Goal: Task Accomplishment & Management: Manage account settings

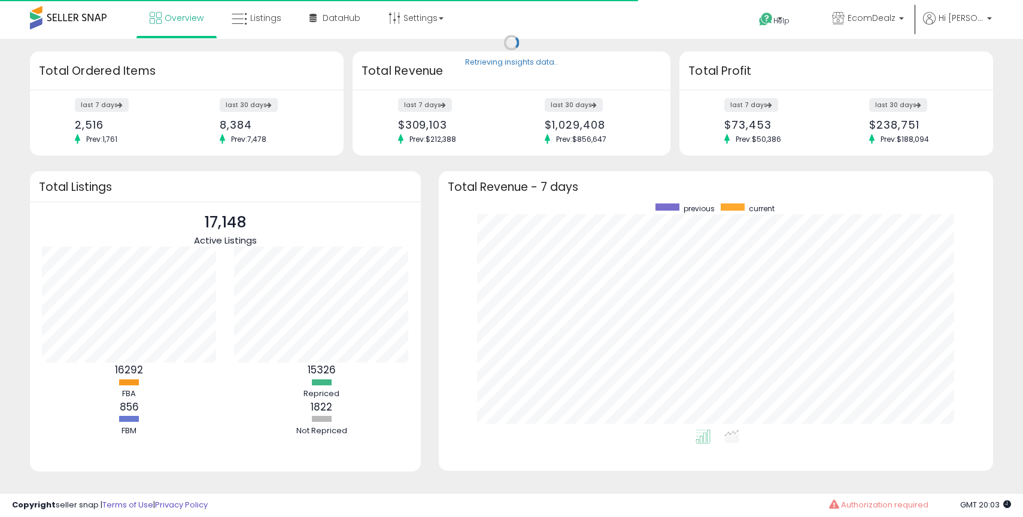
scroll to position [226, 530]
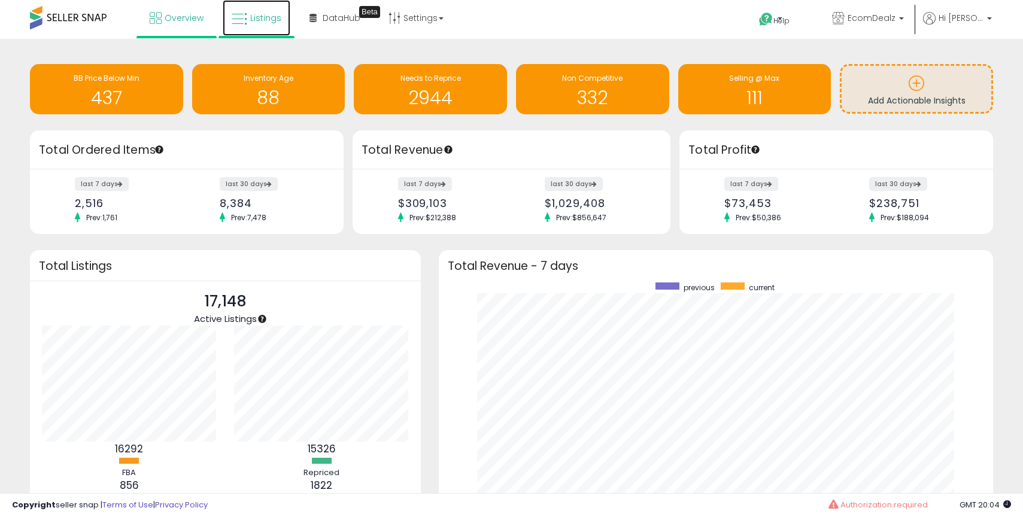
click at [260, 19] on span "Listings" at bounding box center [265, 18] width 31 height 12
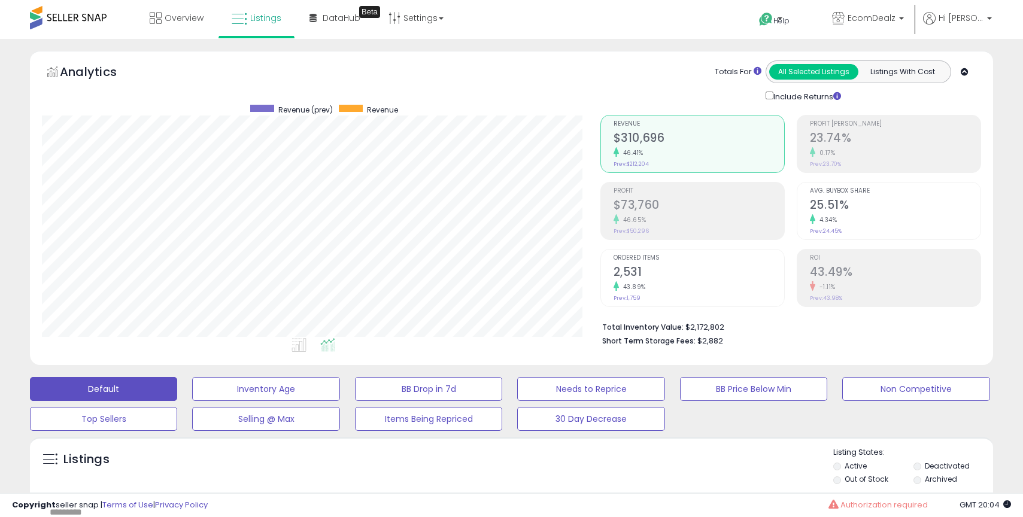
scroll to position [245, 558]
click at [872, 16] on span "EcomDealz" at bounding box center [871, 18] width 48 height 12
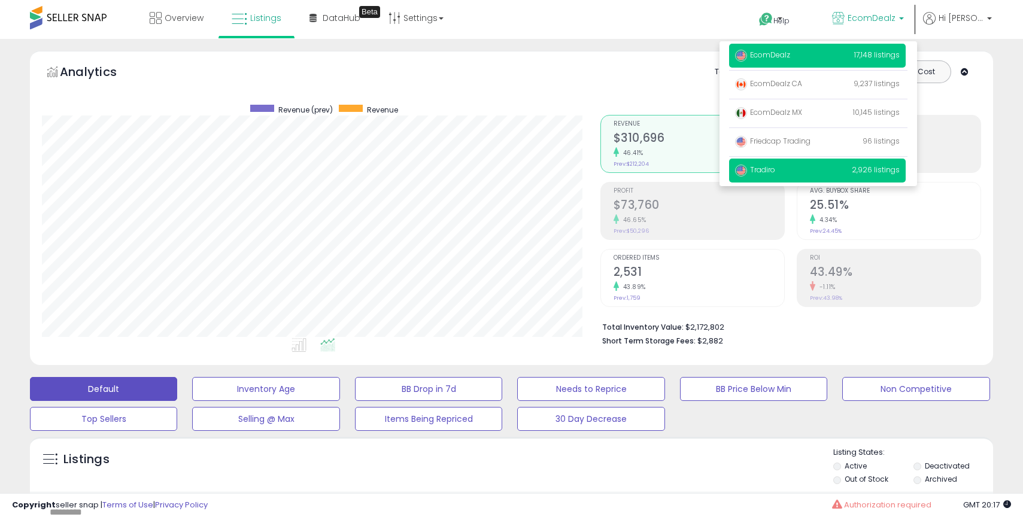
click at [775, 169] on span "Tradiro" at bounding box center [755, 170] width 40 height 10
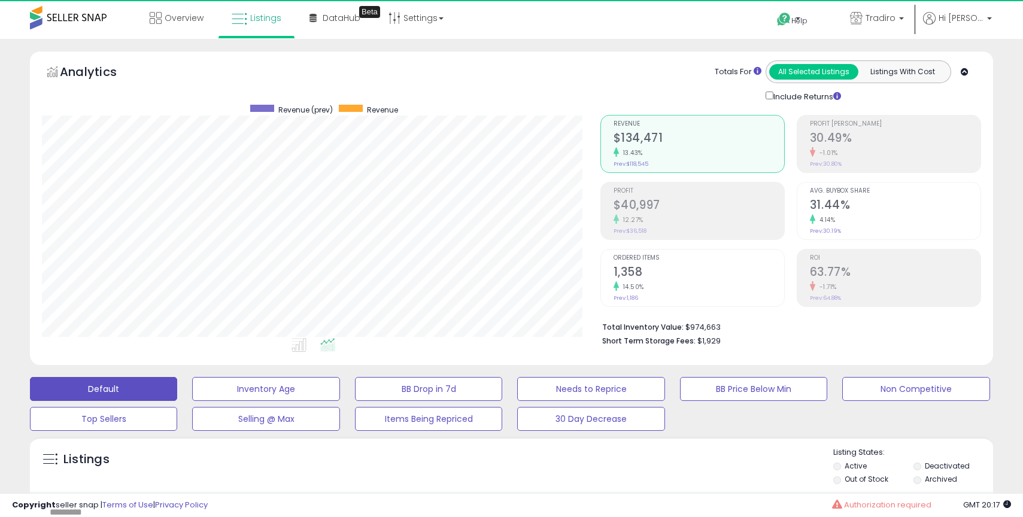
scroll to position [245, 558]
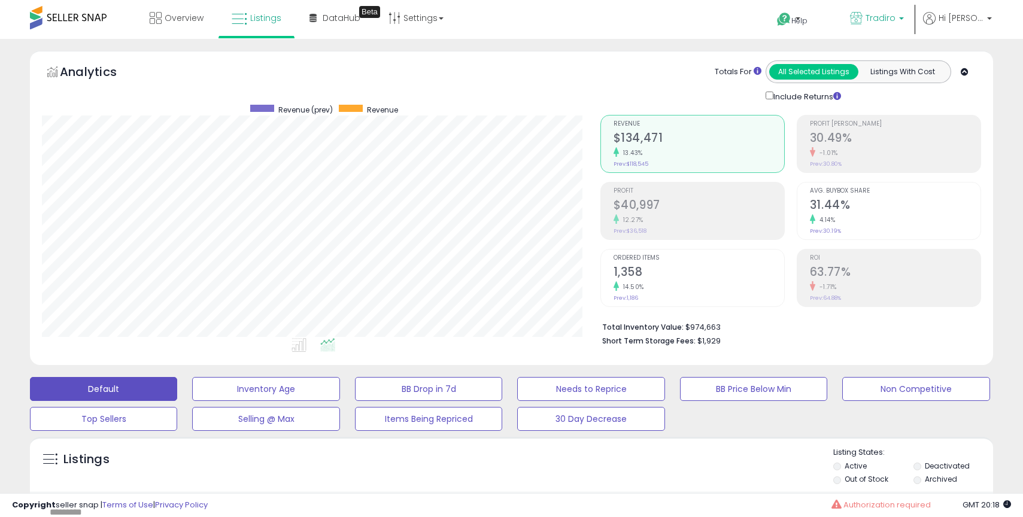
click at [892, 18] on span "Tradiro" at bounding box center [880, 18] width 30 height 12
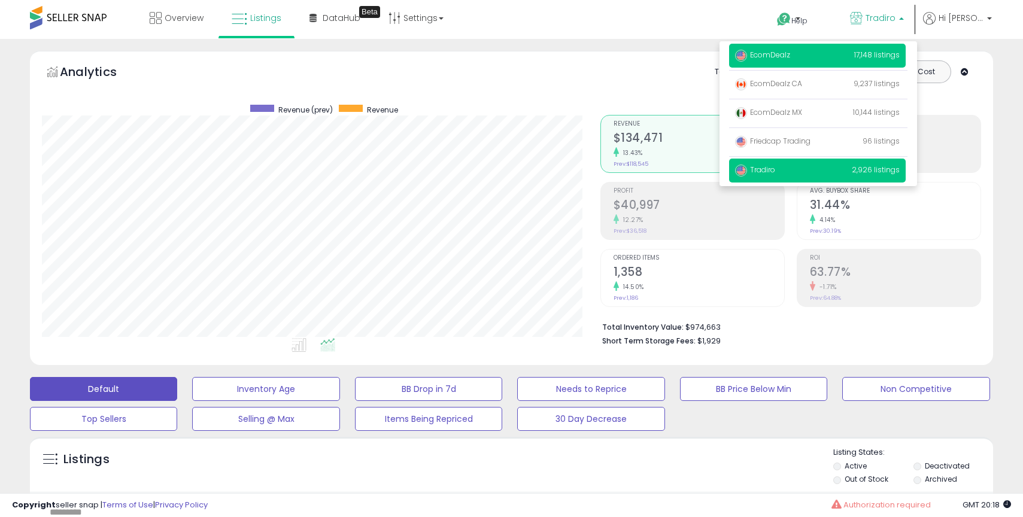
click at [807, 57] on p "EcomDealz 17,148 listings" at bounding box center [817, 56] width 177 height 24
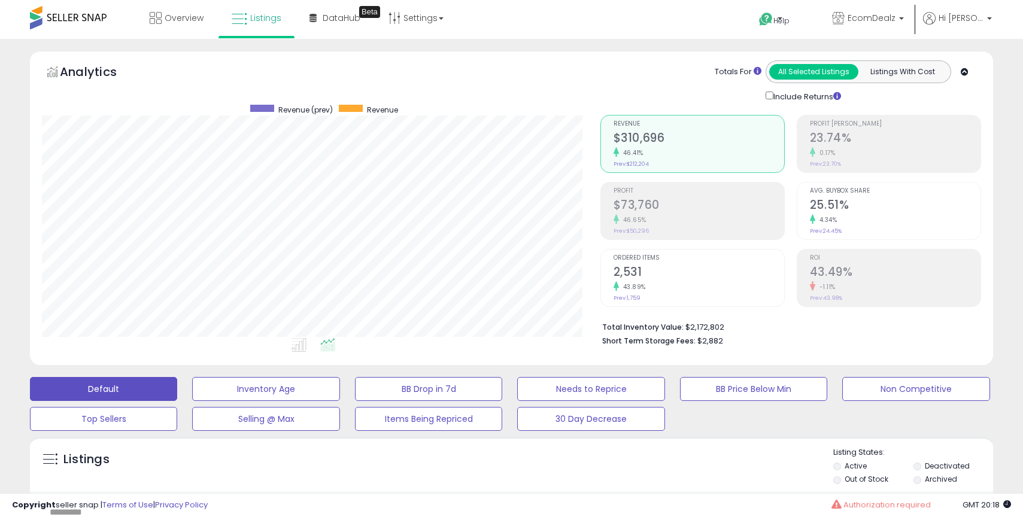
scroll to position [245, 558]
click at [889, 12] on span "EcomDealz" at bounding box center [871, 18] width 48 height 12
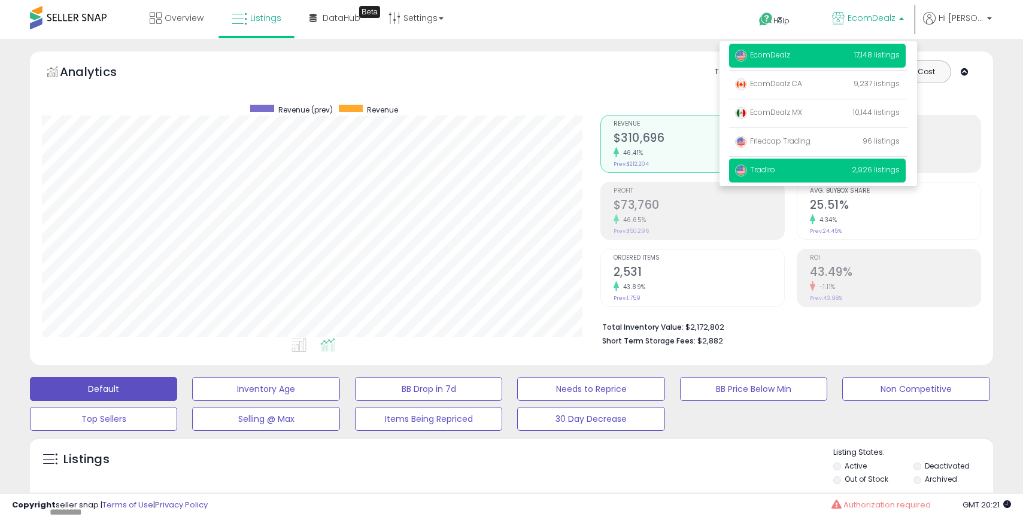
click at [766, 171] on span "Tradiro" at bounding box center [755, 170] width 40 height 10
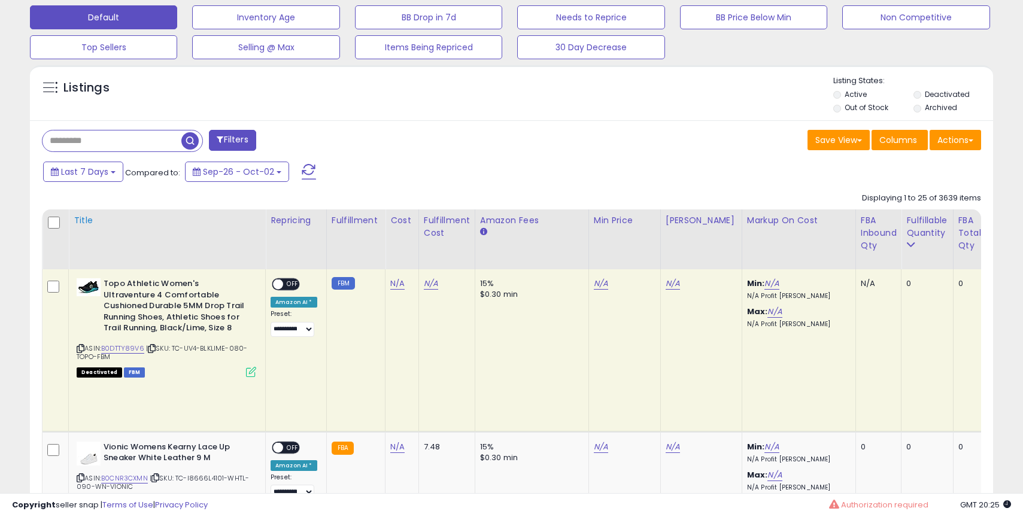
scroll to position [362, 0]
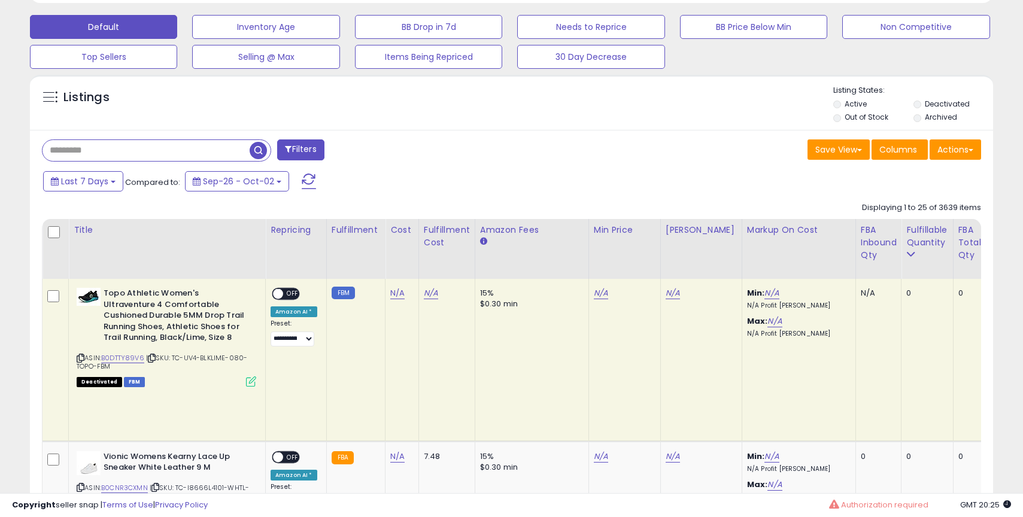
click at [104, 148] on input "text" at bounding box center [145, 150] width 207 height 21
type input "**********"
click at [277, 146] on span "button" at bounding box center [282, 150] width 17 height 17
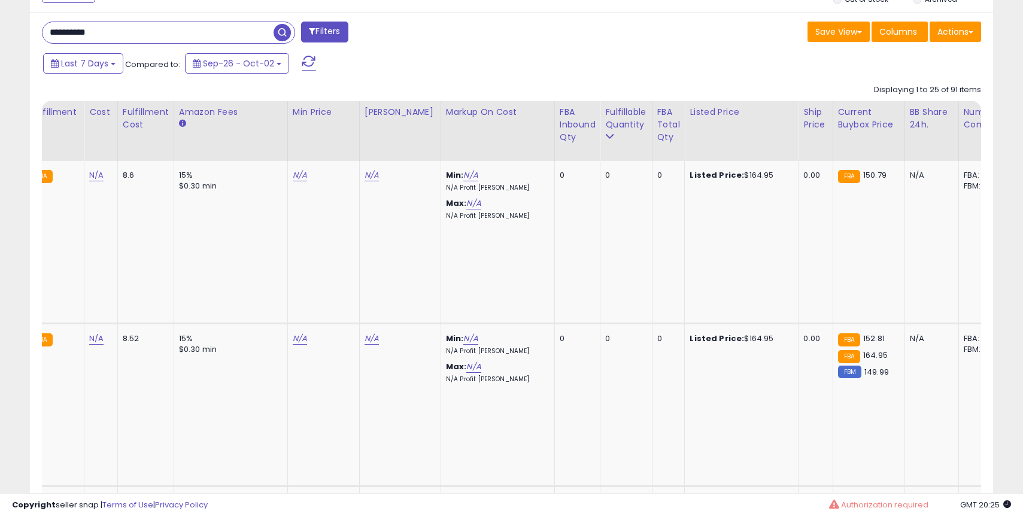
scroll to position [0, 301]
click at [608, 114] on div "Fulfillable Quantity" at bounding box center [625, 118] width 41 height 25
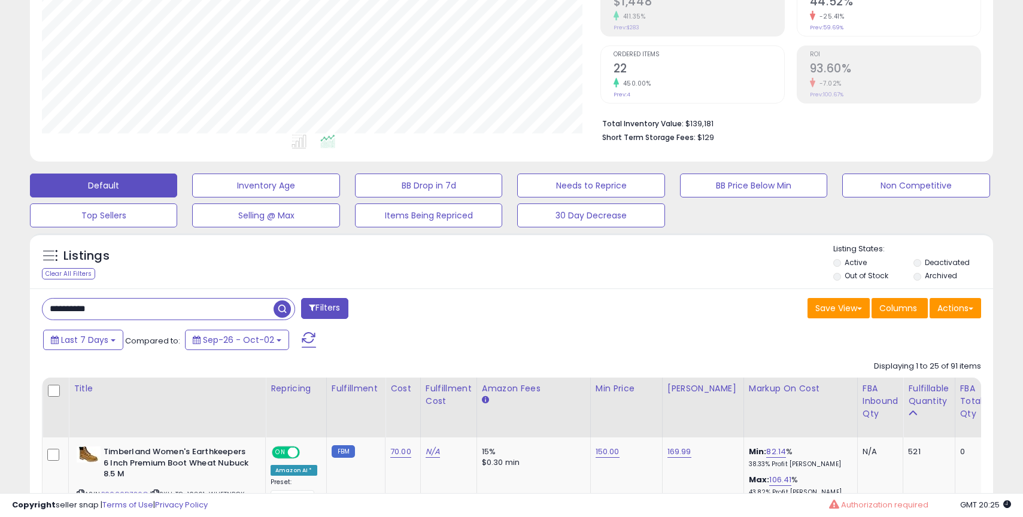
scroll to position [0, 0]
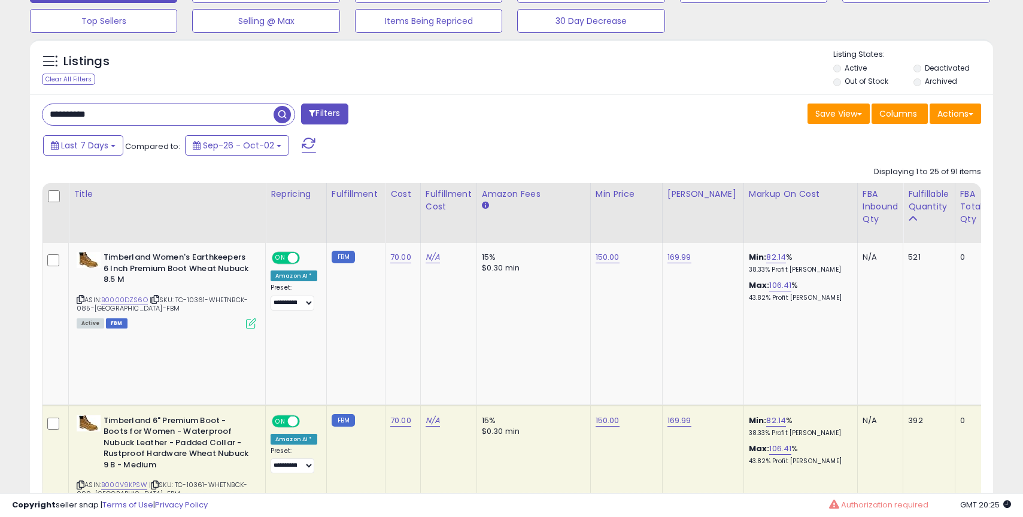
click at [328, 110] on button "Filters" at bounding box center [324, 114] width 47 height 21
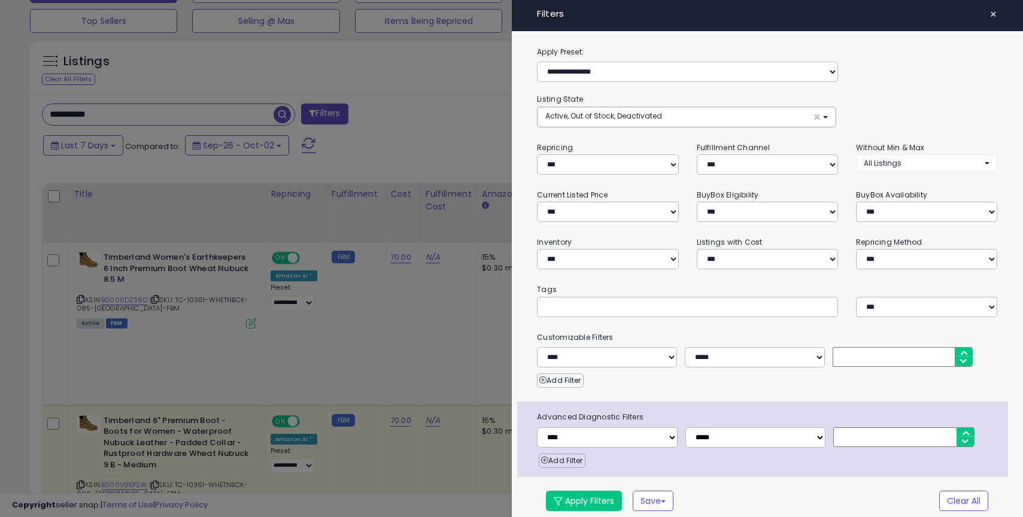
click at [726, 177] on div "**********" at bounding box center [768, 284] width 512 height 479
click at [729, 169] on select "*** *** *** ***" at bounding box center [767, 164] width 141 height 20
select select "***"
click at [697, 154] on select "*** *** *** ***" at bounding box center [767, 164] width 141 height 20
click at [579, 498] on button "Apply Filters" at bounding box center [584, 501] width 76 height 20
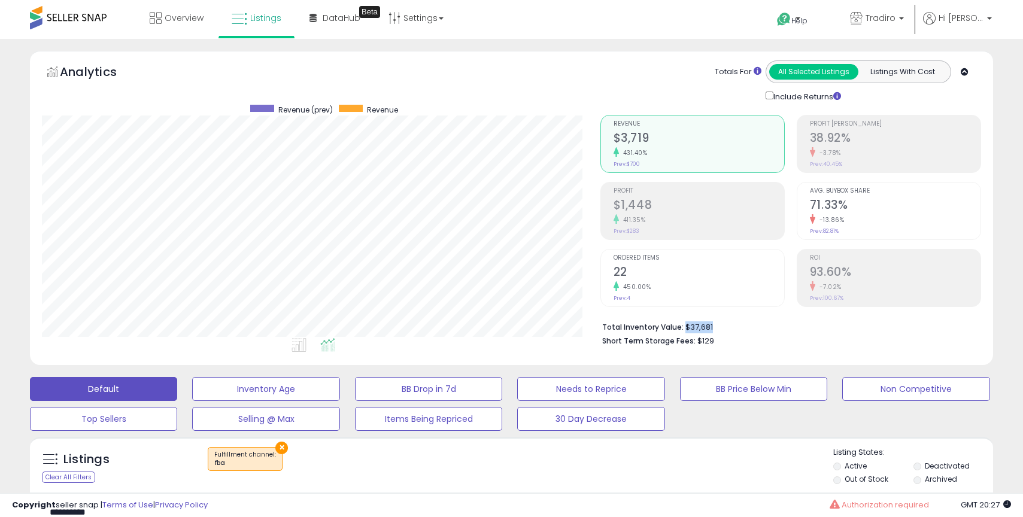
drag, startPoint x: 683, startPoint y: 324, endPoint x: 716, endPoint y: 324, distance: 32.9
type textarea "*******"
click at [715, 324] on li "Total Inventory Value: $37,681" at bounding box center [787, 326] width 370 height 14
click at [716, 324] on li "Total Inventory Value: $37,681" at bounding box center [787, 326] width 370 height 14
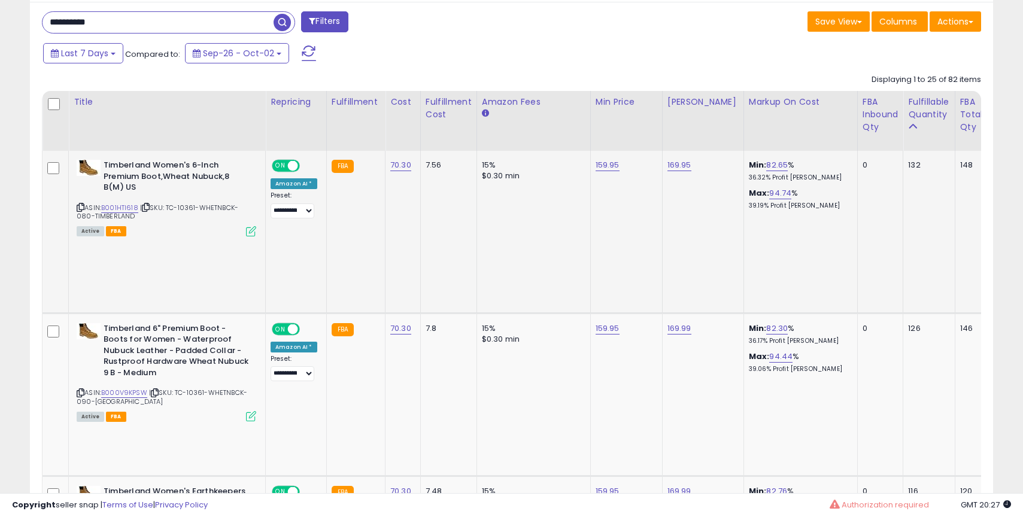
click at [173, 212] on div "ASIN: B001HTI618 | SKU: TC-10361-WHETNBCK-080-TIMBERLAND Active FBA" at bounding box center [167, 197] width 180 height 75
copy span "TC-10361-WHETNBCK-080-TIMBERLAND"
click at [95, 54] on span "Last 7 Days" at bounding box center [84, 53] width 47 height 12
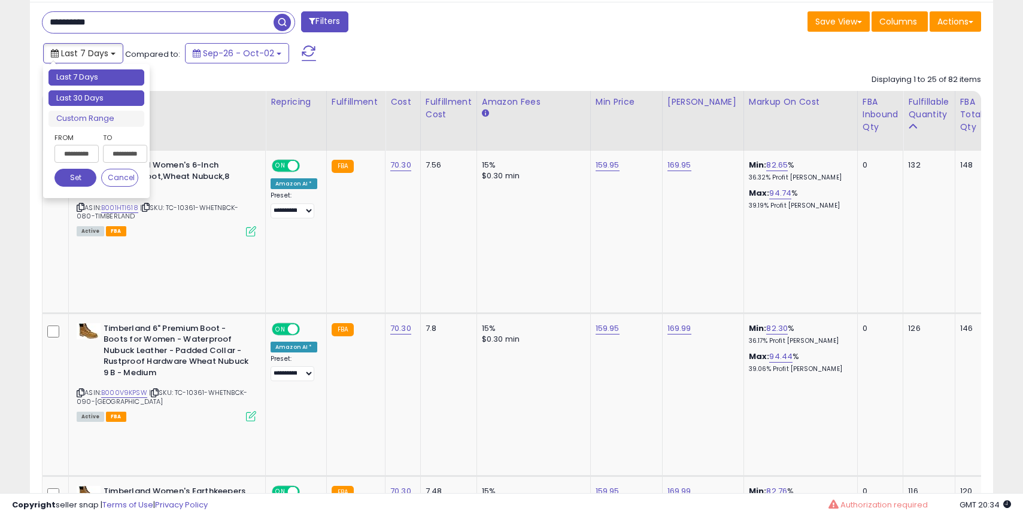
type input "**********"
click at [95, 99] on li "Last 30 Days" at bounding box center [96, 98] width 96 height 16
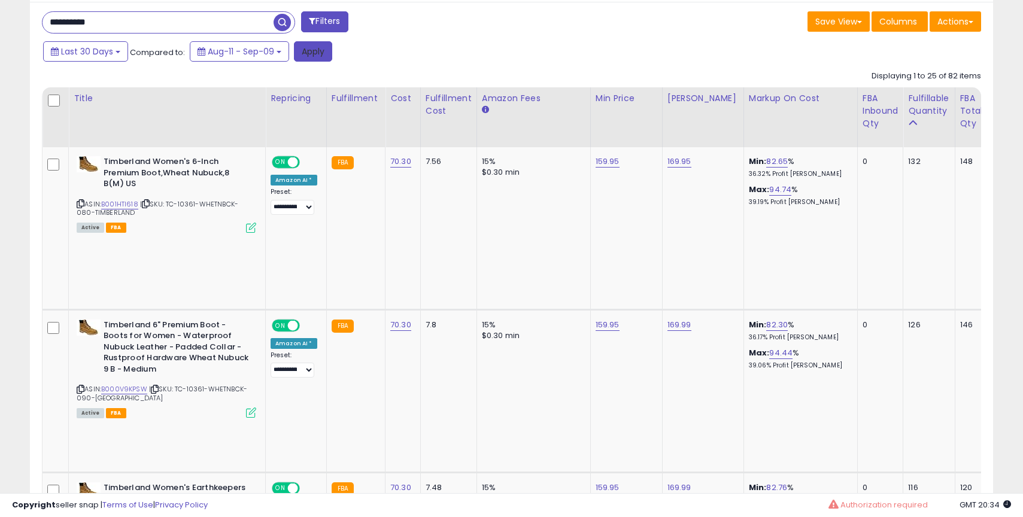
click at [315, 48] on button "Apply" at bounding box center [313, 51] width 38 height 20
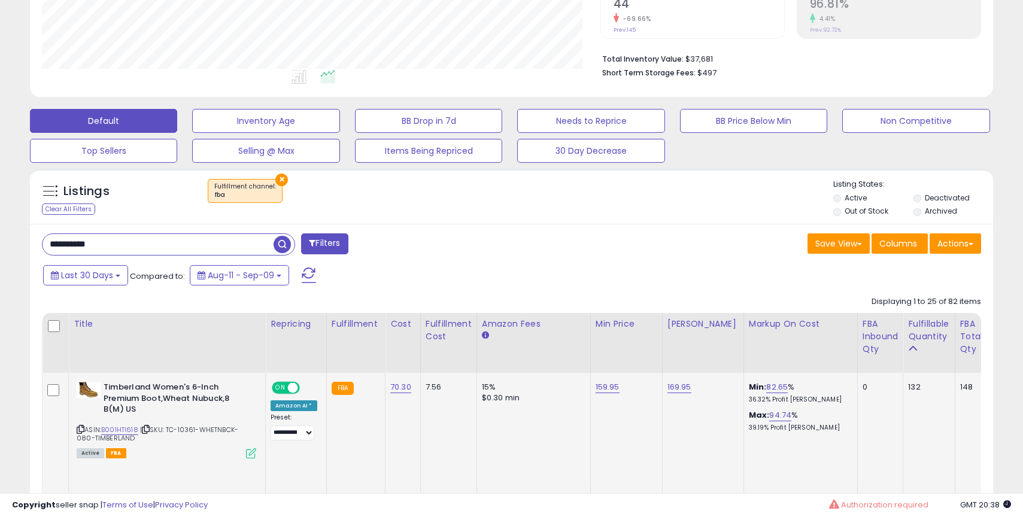
scroll to position [315, 0]
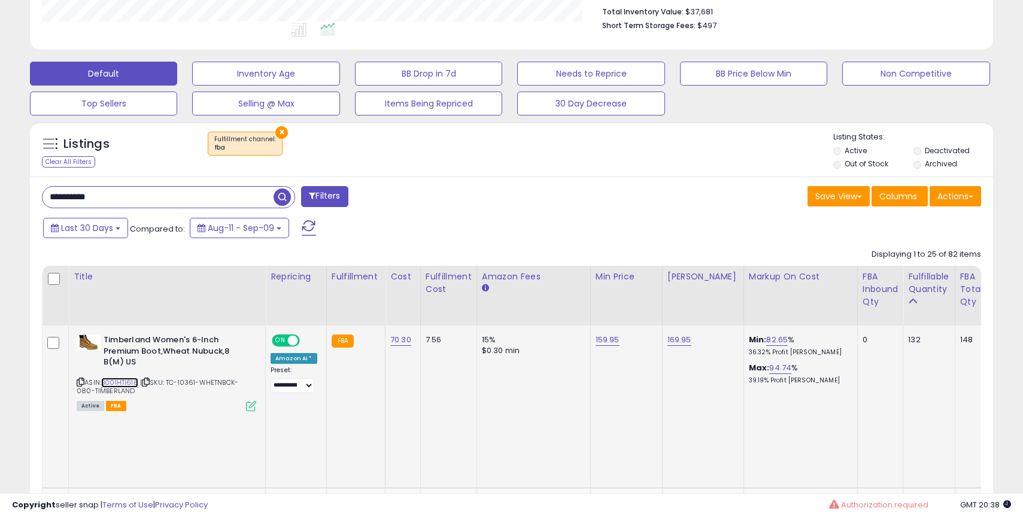
click at [133, 384] on link "B001HTI618" at bounding box center [119, 383] width 37 height 10
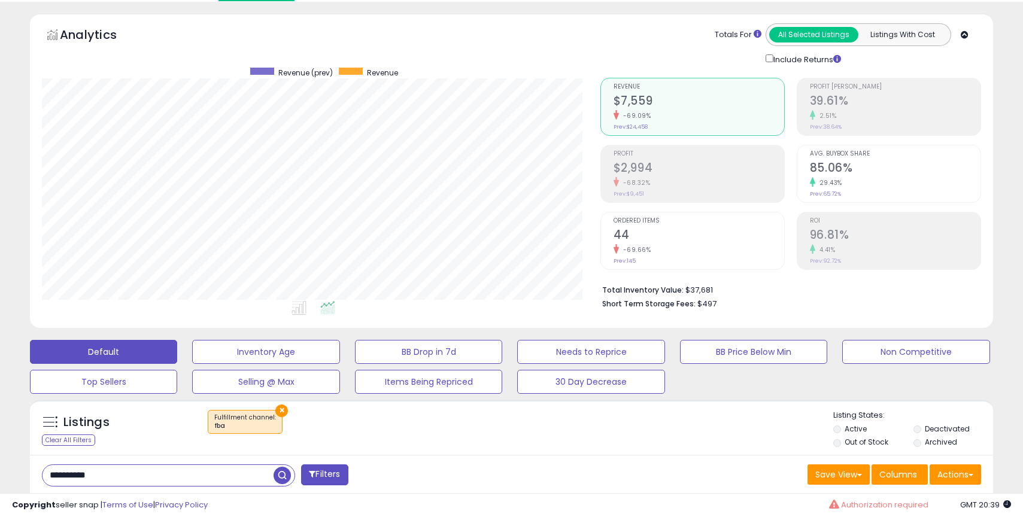
scroll to position [0, 0]
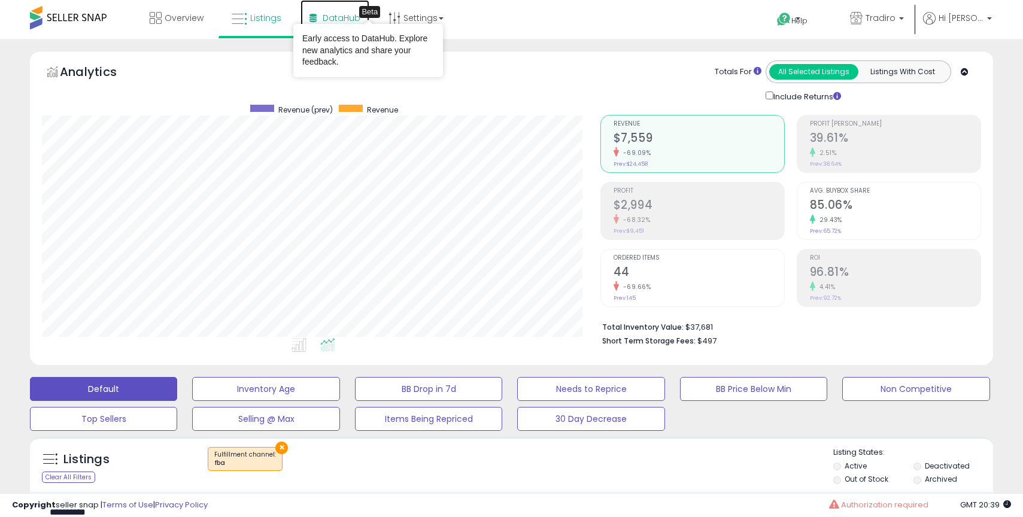
click at [351, 20] on span "DataHub" at bounding box center [342, 18] width 38 height 12
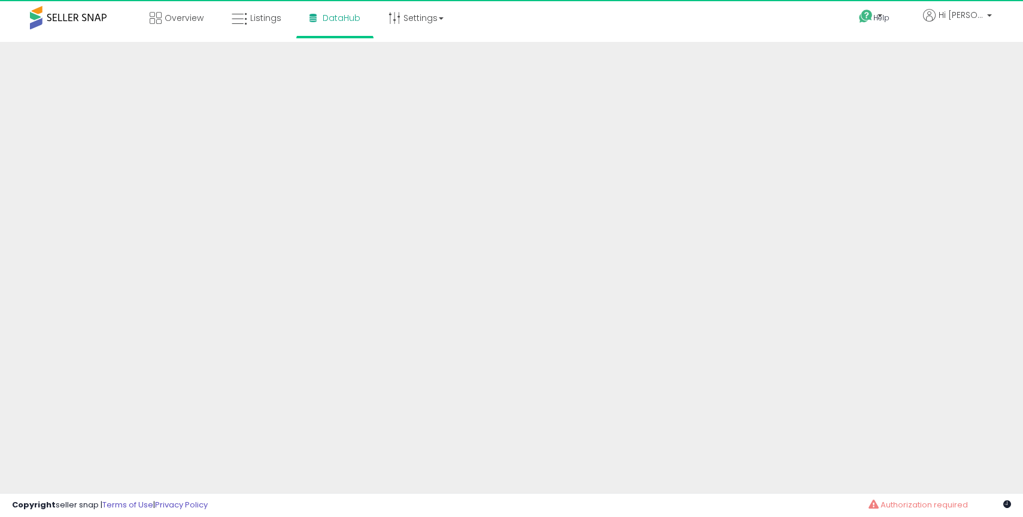
scroll to position [5072, 0]
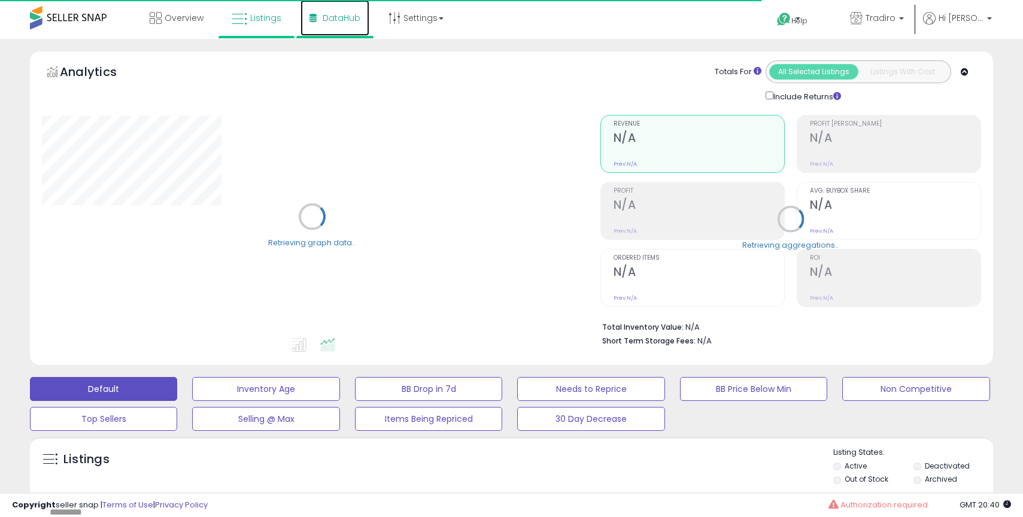
click at [347, 25] on link "DataHub" at bounding box center [334, 18] width 69 height 36
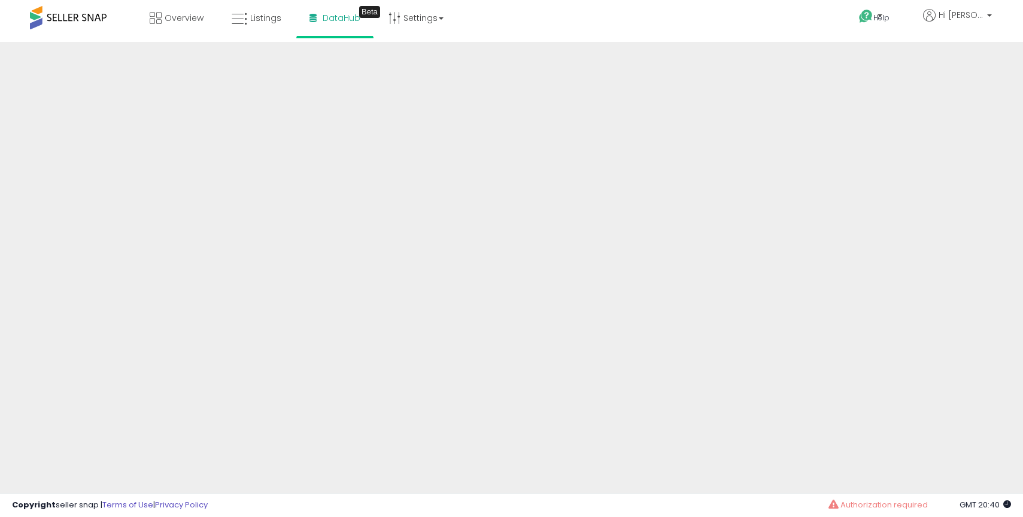
scroll to position [5072, 0]
click at [336, 16] on span "DataHub" at bounding box center [342, 18] width 38 height 12
click at [172, 14] on span "Overview" at bounding box center [184, 18] width 39 height 12
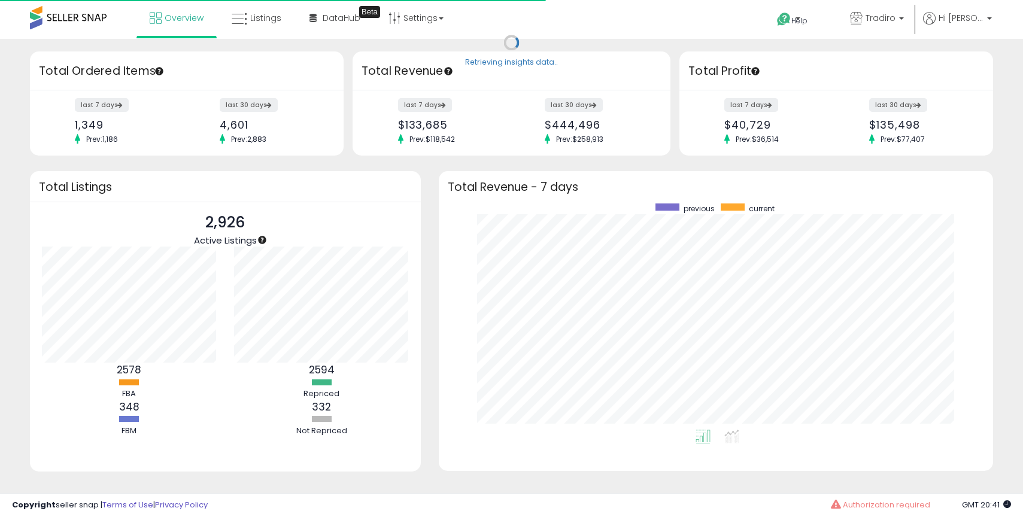
scroll to position [5072, 0]
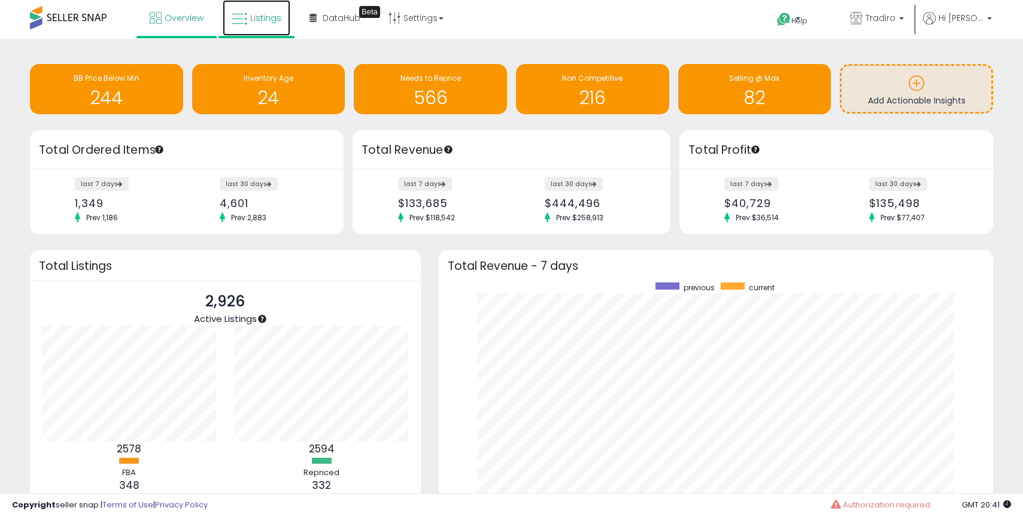
click at [266, 15] on span "Listings" at bounding box center [265, 18] width 31 height 12
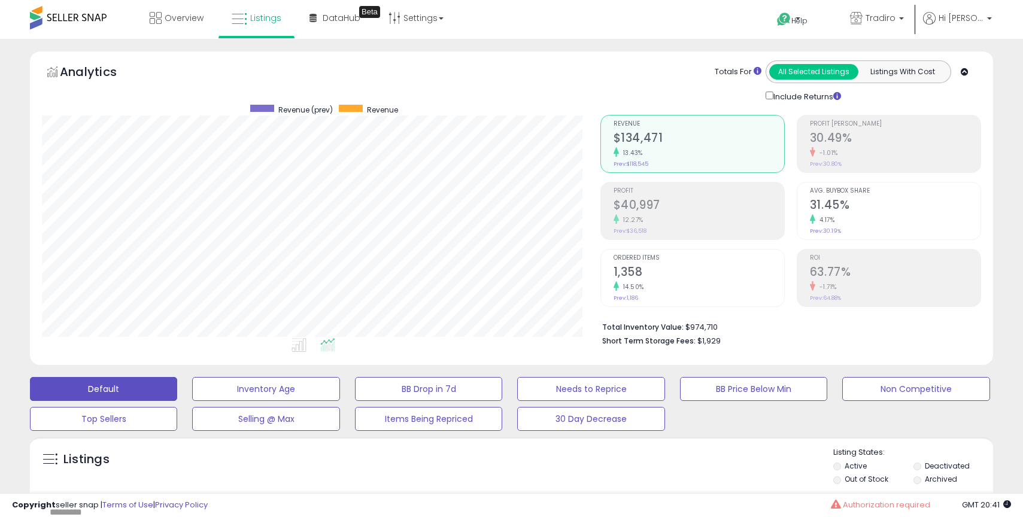
scroll to position [245, 558]
click at [341, 26] on link "DataHub Beta" at bounding box center [334, 18] width 69 height 36
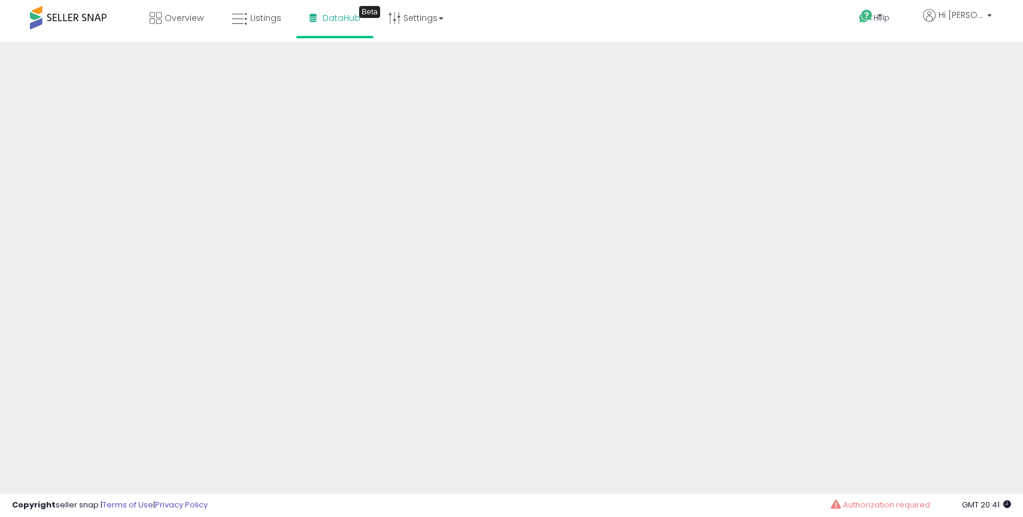
scroll to position [5072, 0]
click at [261, 20] on span "Listings" at bounding box center [265, 18] width 31 height 12
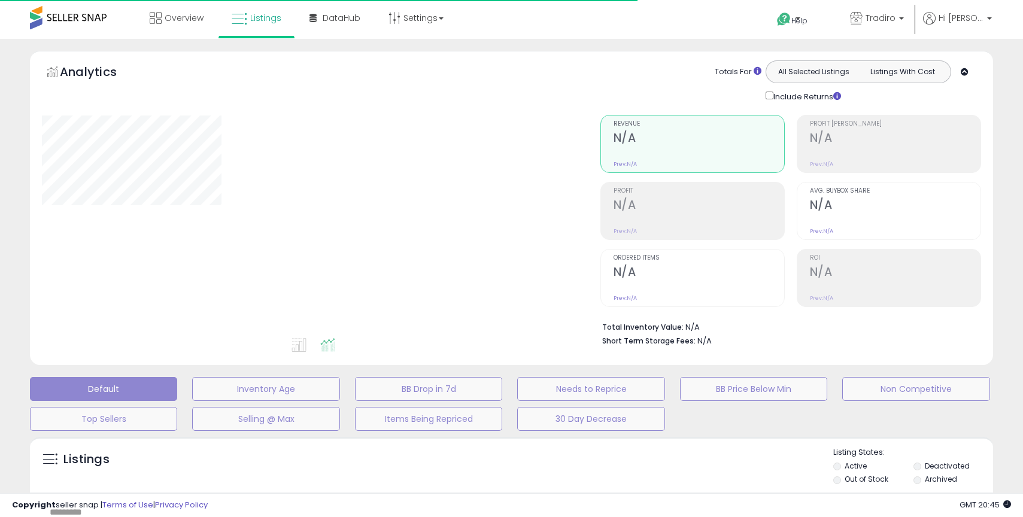
scroll to position [5072, 0]
click at [885, 14] on span "Tradiro" at bounding box center [880, 18] width 30 height 12
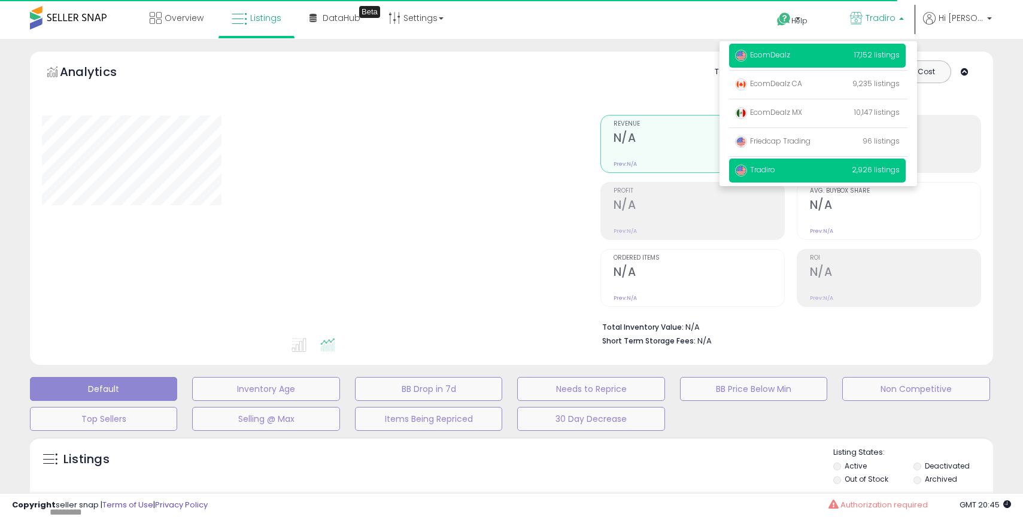
click at [803, 61] on p "EcomDealz 17,152 listings" at bounding box center [817, 56] width 177 height 24
click at [790, 51] on span "EcomDealz" at bounding box center [762, 55] width 55 height 10
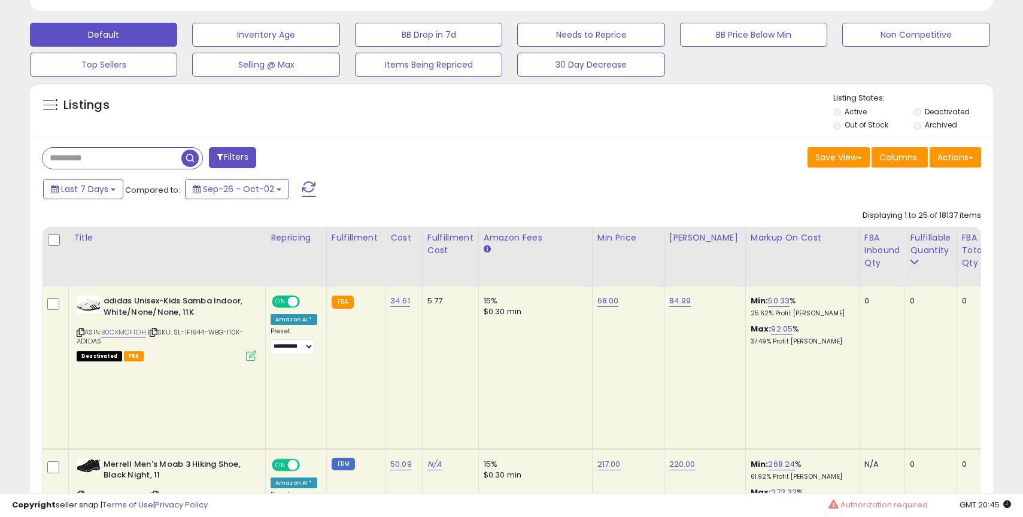
scroll to position [299, 0]
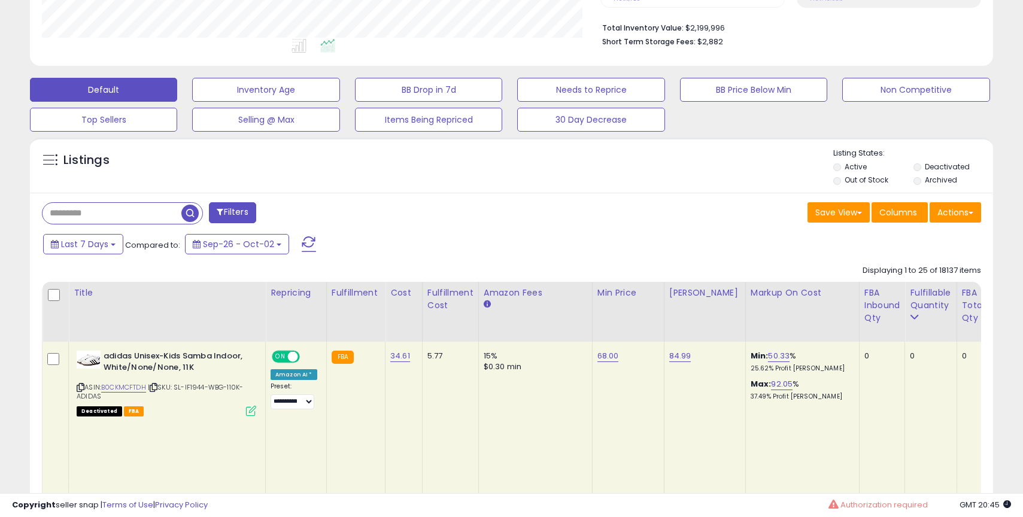
click at [110, 214] on input "text" at bounding box center [111, 213] width 139 height 21
type input "*******"
click at [285, 217] on span "button" at bounding box center [282, 213] width 17 height 17
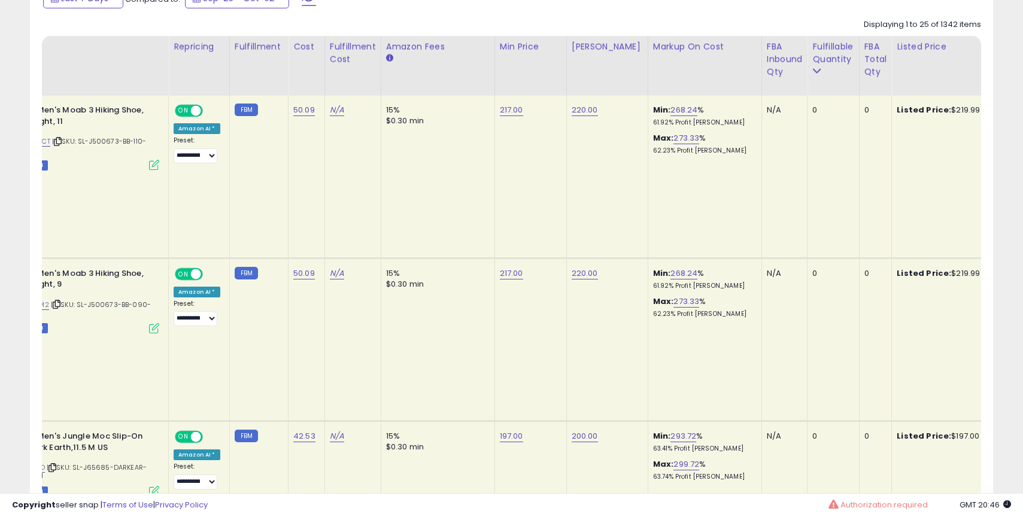
scroll to position [547, 0]
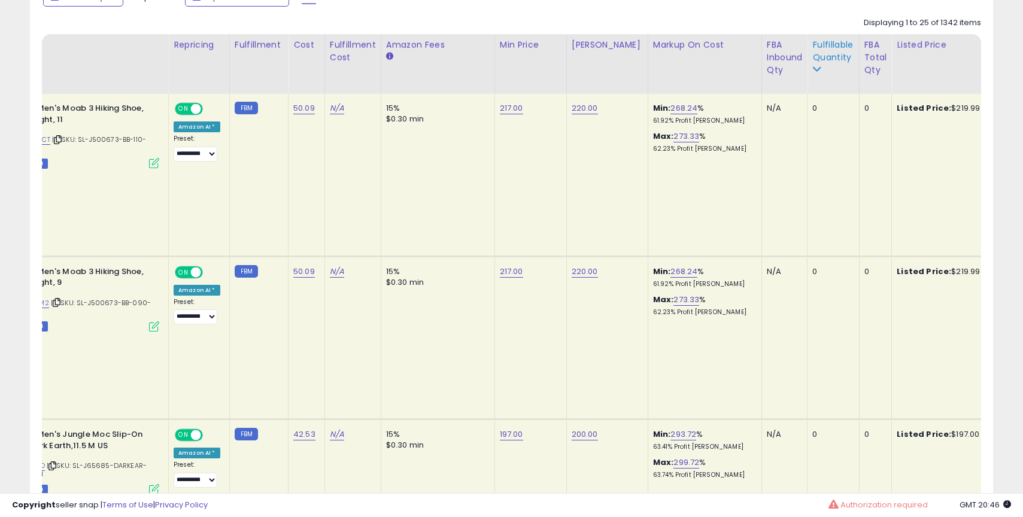
click at [812, 56] on div "Fulfillable Quantity" at bounding box center [832, 51] width 41 height 25
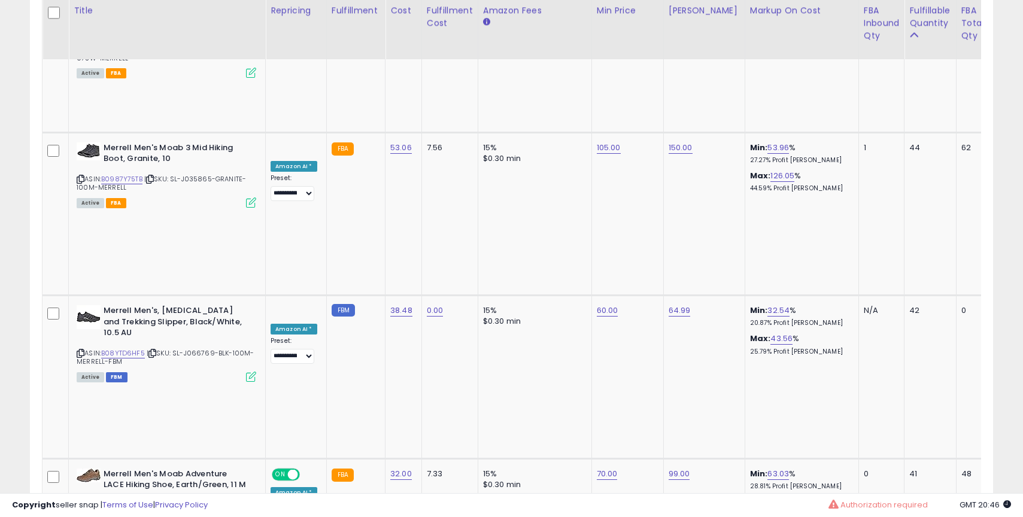
scroll to position [0, 0]
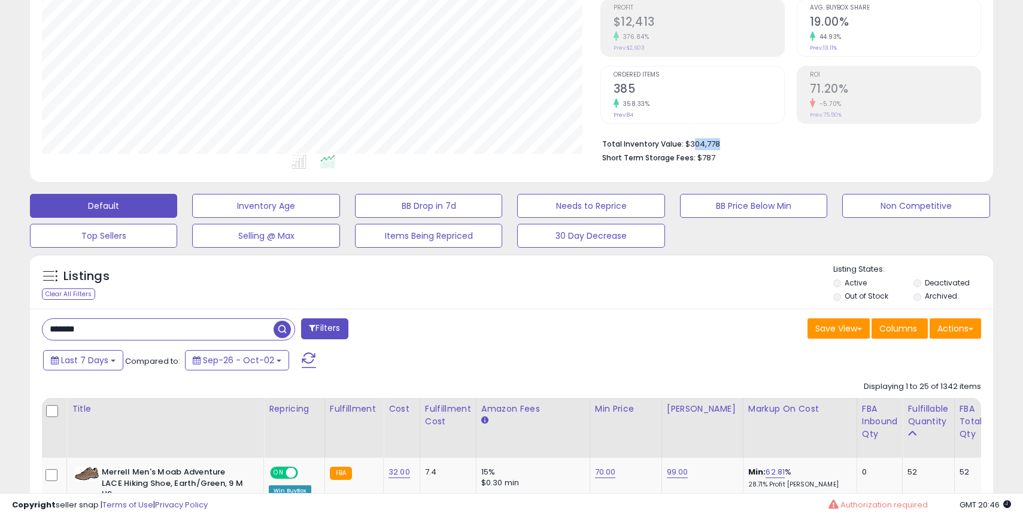
drag, startPoint x: 691, startPoint y: 144, endPoint x: 731, endPoint y: 144, distance: 40.1
type textarea "******"
click at [728, 144] on li "Total Inventory Value: $304,778" at bounding box center [787, 143] width 370 height 14
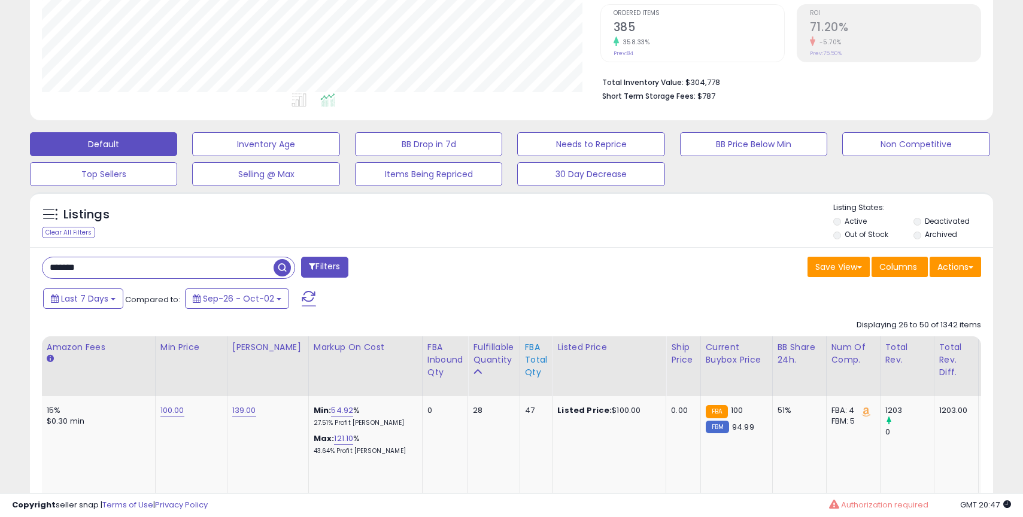
click at [525, 358] on div "FBA Total Qty" at bounding box center [536, 360] width 23 height 38
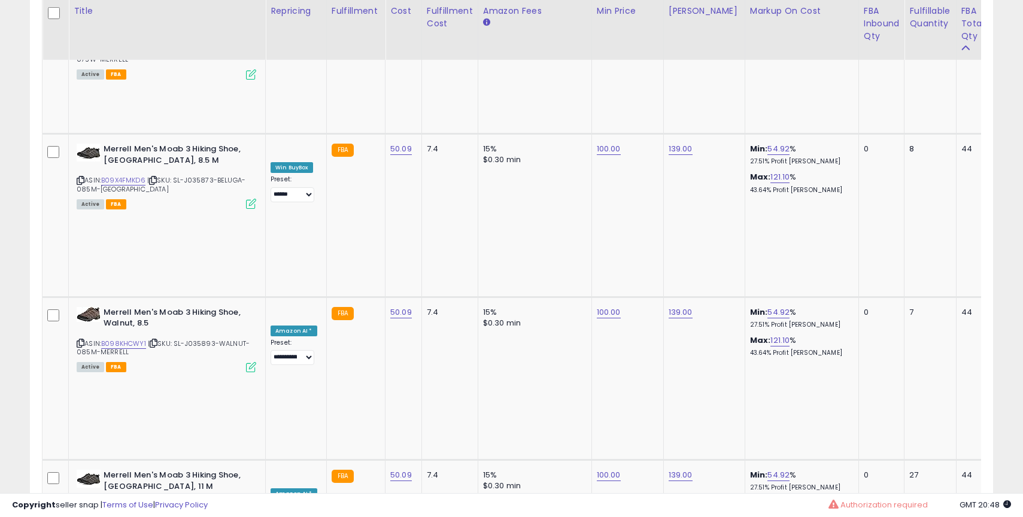
drag, startPoint x: 158, startPoint y: 187, endPoint x: 205, endPoint y: 189, distance: 46.7
copy b "Jungle Moc"
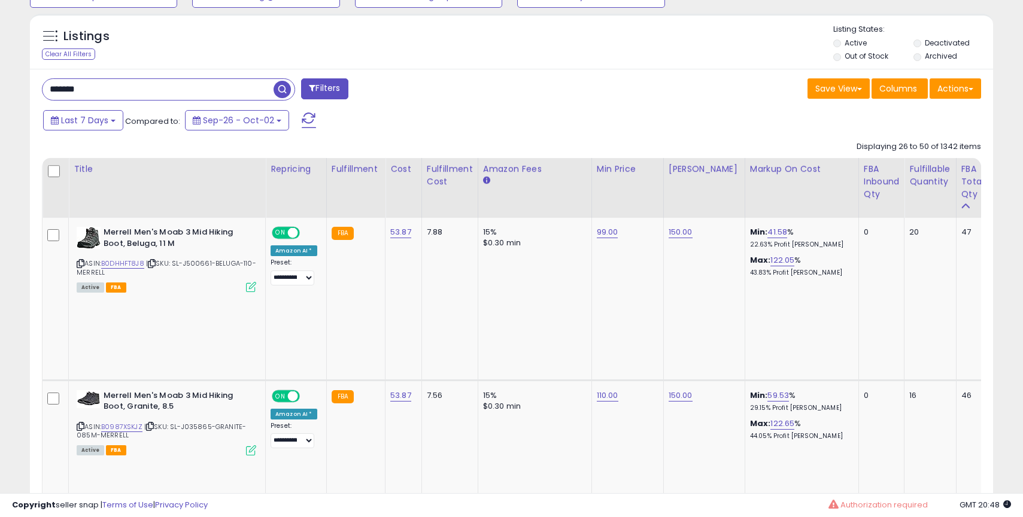
click at [149, 93] on input "*******" at bounding box center [157, 89] width 231 height 21
paste input "***"
type input "**********"
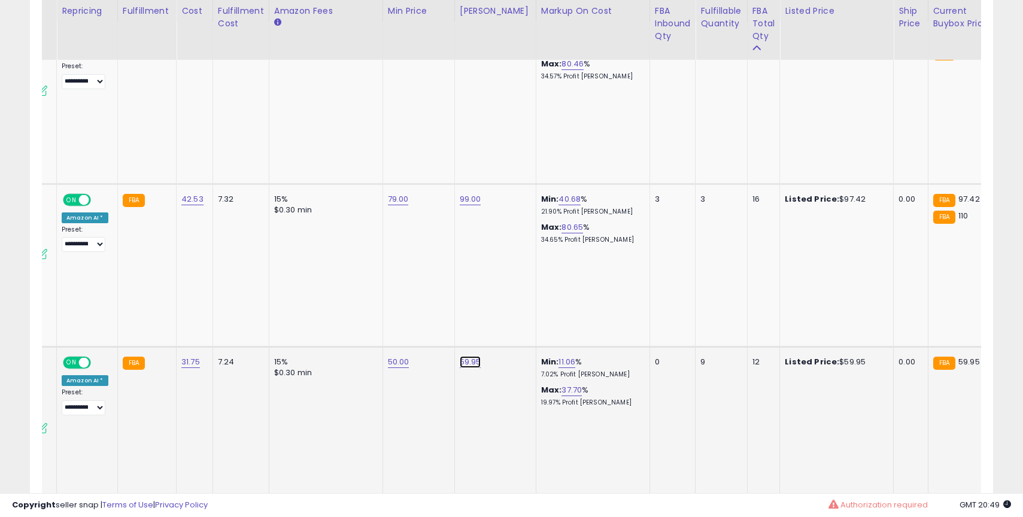
click at [462, 356] on link "59.95" at bounding box center [471, 362] width 22 height 12
click at [435, 187] on input "*****" at bounding box center [435, 188] width 107 height 20
type input "**"
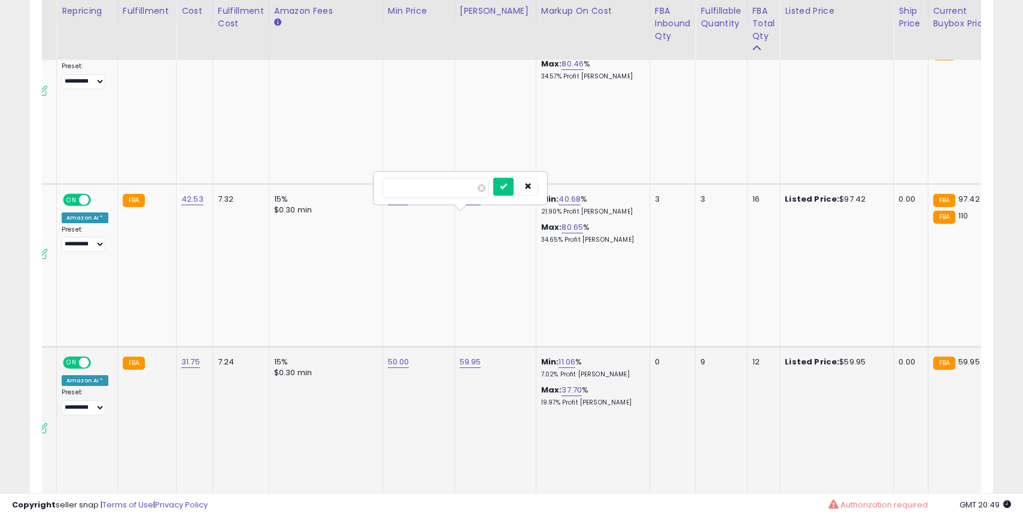
click button "submit" at bounding box center [503, 187] width 20 height 18
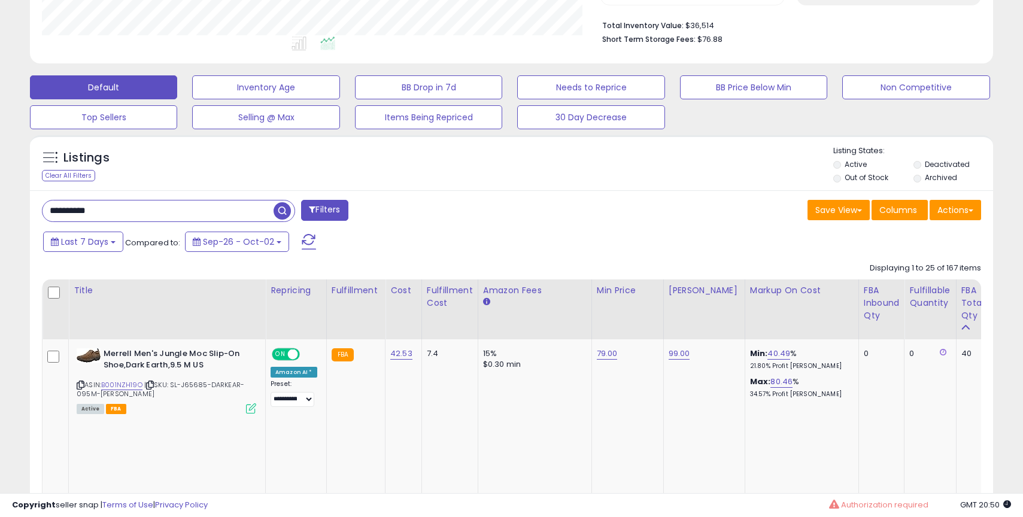
click at [199, 206] on input "**********" at bounding box center [157, 210] width 231 height 21
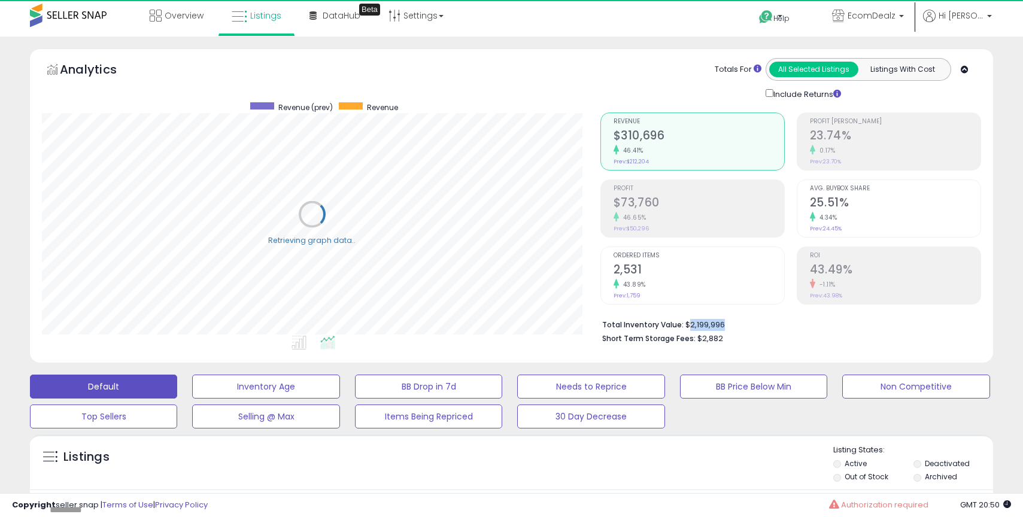
drag, startPoint x: 686, startPoint y: 321, endPoint x: 743, endPoint y: 321, distance: 56.3
click at [743, 321] on li "Total Inventory Value: $2,199,996" at bounding box center [787, 324] width 370 height 14
click at [895, 17] on span "EcomDealz" at bounding box center [871, 16] width 48 height 12
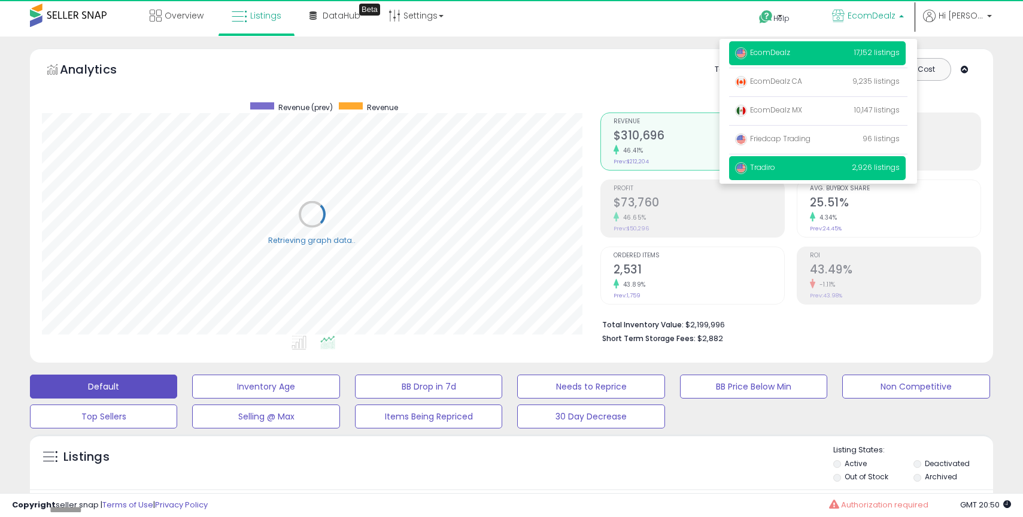
click at [771, 163] on span "Tradiro" at bounding box center [755, 167] width 40 height 10
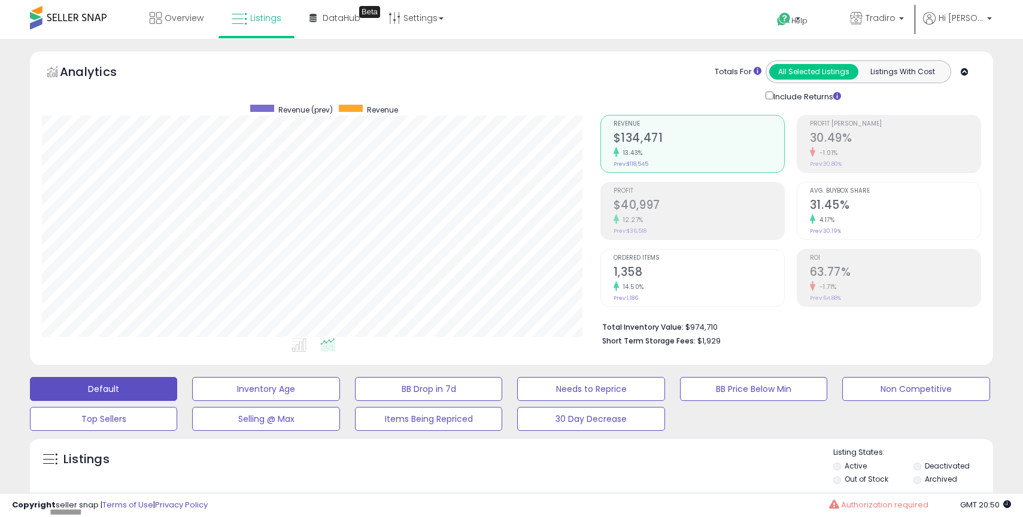
scroll to position [245, 558]
